Goal: Task Accomplishment & Management: Complete application form

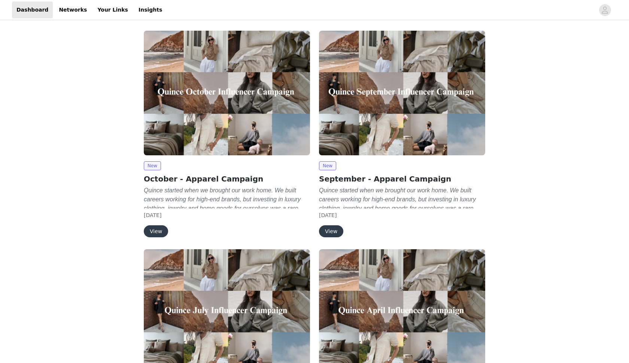
click at [160, 229] on button "View" at bounding box center [156, 231] width 24 height 12
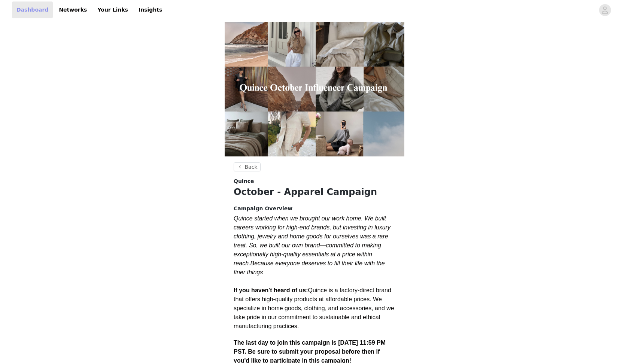
click at [40, 12] on link "Dashboard" at bounding box center [32, 9] width 41 height 17
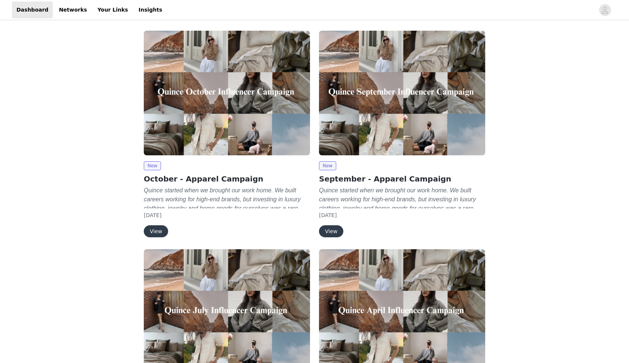
click at [332, 234] on button "View" at bounding box center [331, 231] width 24 height 12
click at [159, 230] on button "View" at bounding box center [156, 231] width 24 height 12
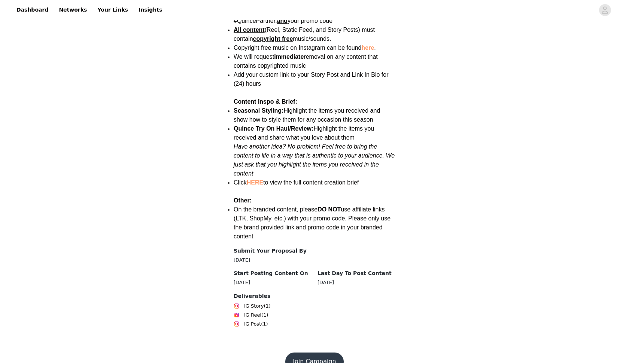
scroll to position [969, 0]
click at [323, 353] on button "Join Campaign" at bounding box center [314, 362] width 58 height 18
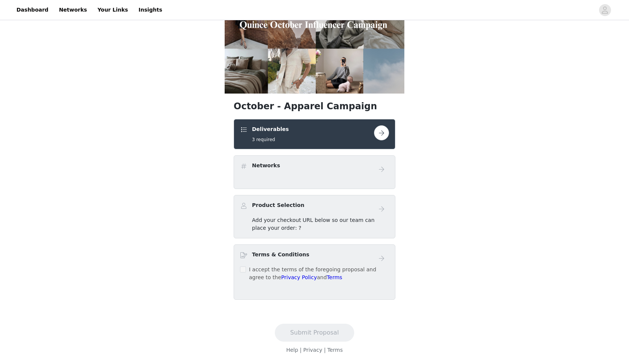
scroll to position [63, 0]
click at [382, 130] on button "button" at bounding box center [381, 132] width 15 height 15
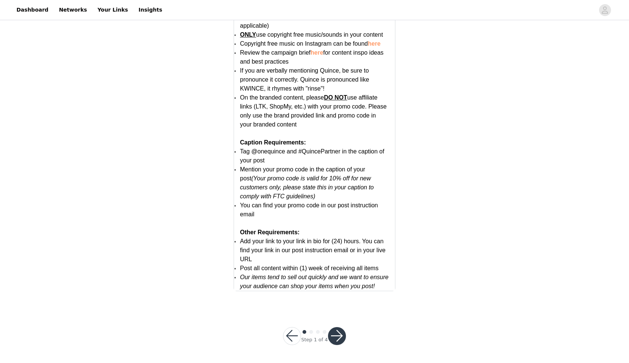
scroll to position [1400, 0]
click at [339, 336] on button "button" at bounding box center [337, 337] width 18 height 18
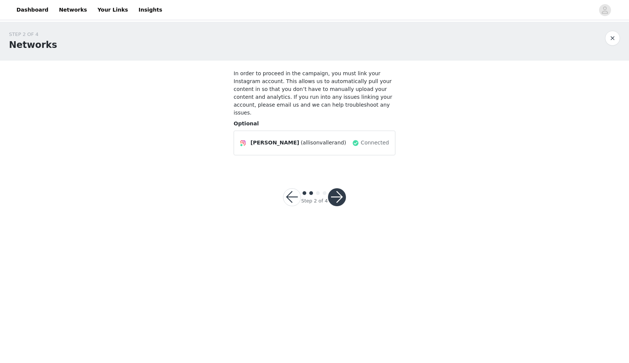
click at [336, 189] on button "button" at bounding box center [337, 197] width 18 height 18
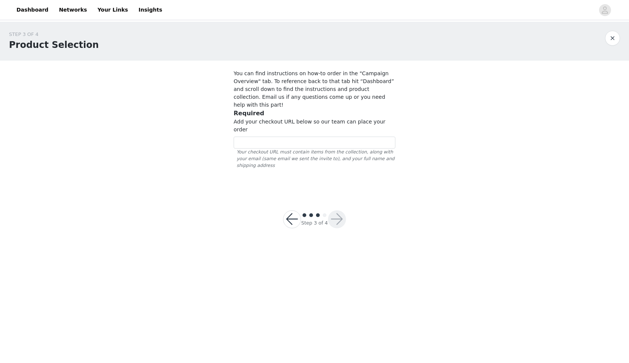
click at [612, 37] on button "button" at bounding box center [612, 38] width 15 height 15
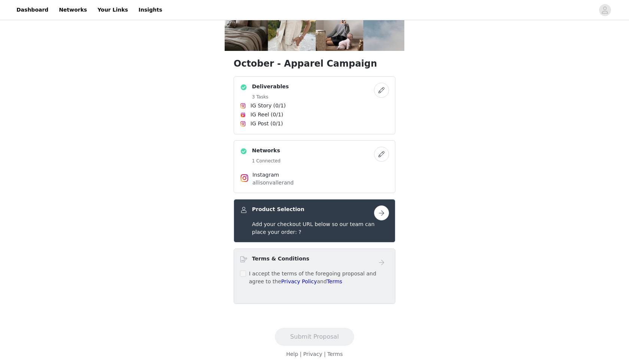
scroll to position [58, 0]
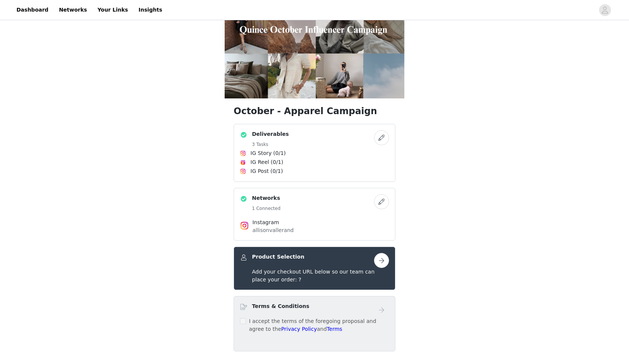
click at [381, 261] on button "button" at bounding box center [381, 260] width 15 height 15
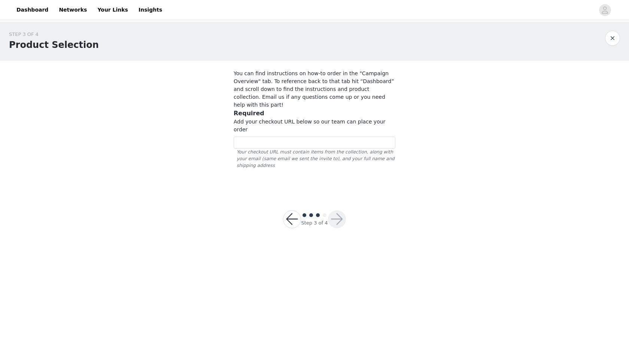
click at [615, 38] on button "button" at bounding box center [612, 38] width 15 height 15
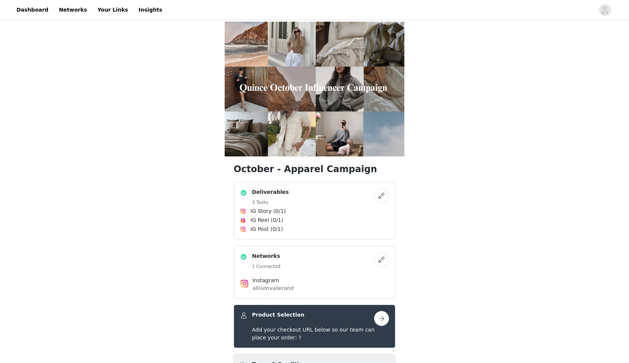
click at [311, 103] on img at bounding box center [315, 89] width 180 height 135
click at [309, 115] on img at bounding box center [315, 89] width 180 height 135
click at [35, 12] on link "Dashboard" at bounding box center [32, 9] width 41 height 17
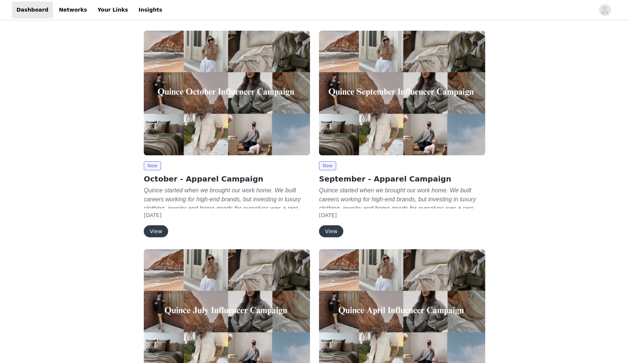
click at [207, 99] on img at bounding box center [227, 93] width 166 height 125
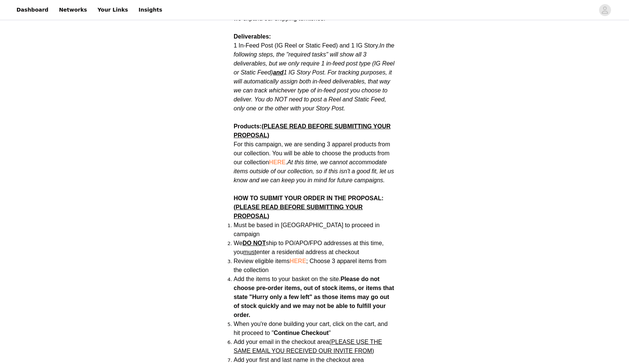
scroll to position [428, 0]
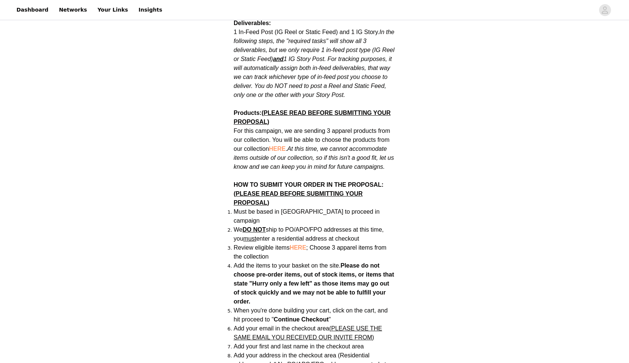
click at [280, 146] on span "HERE" at bounding box center [277, 149] width 16 height 6
